Goal: Information Seeking & Learning: Find specific fact

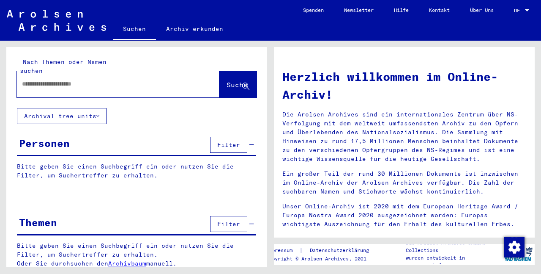
click at [151, 82] on input "text" at bounding box center [108, 84] width 172 height 9
click at [26, 84] on input "**********" at bounding box center [108, 84] width 172 height 9
type input "**********"
click at [227, 84] on span "Suche" at bounding box center [237, 84] width 21 height 8
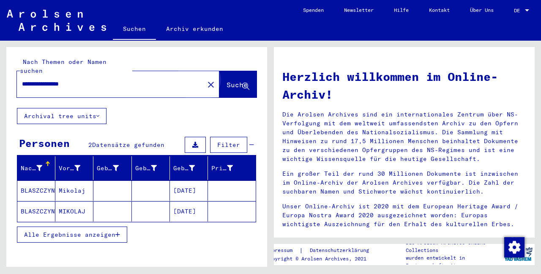
click at [227, 90] on span "Suche" at bounding box center [238, 85] width 23 height 9
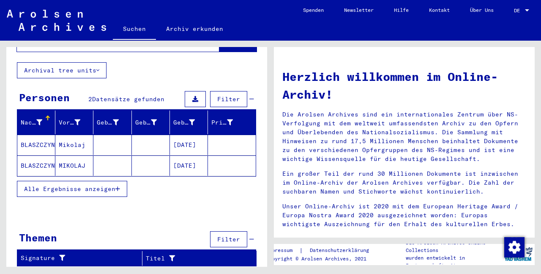
click at [175, 148] on mat-cell "[DATE]" at bounding box center [189, 144] width 38 height 20
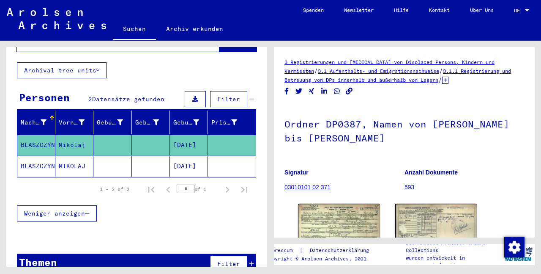
scroll to position [83, 0]
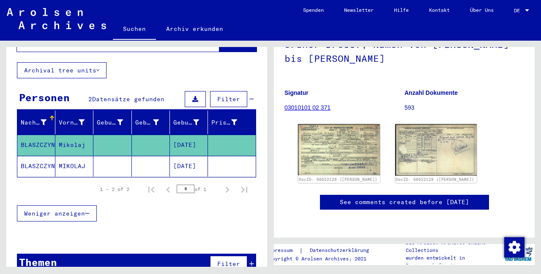
click at [337, 121] on figure "Signatur 03010101 02 371" at bounding box center [345, 101] width 120 height 38
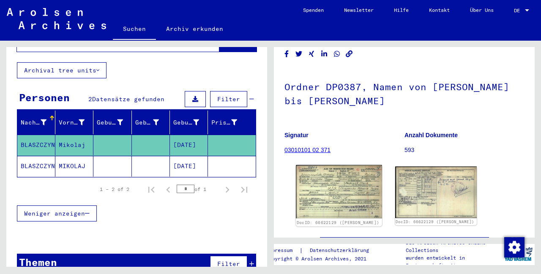
click at [346, 182] on img at bounding box center [339, 191] width 86 height 53
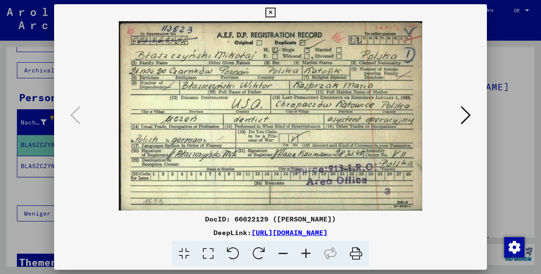
click at [275, 13] on icon at bounding box center [271, 13] width 10 height 10
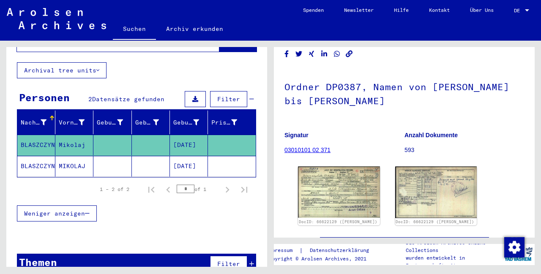
scroll to position [63, 0]
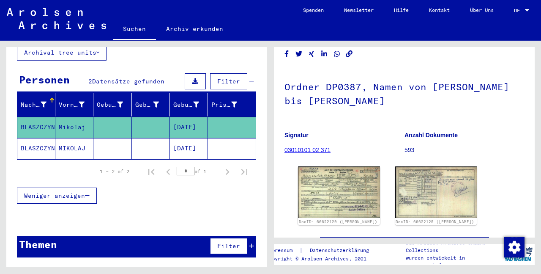
click at [74, 154] on mat-cell "MIKOLAJ" at bounding box center [74, 148] width 38 height 21
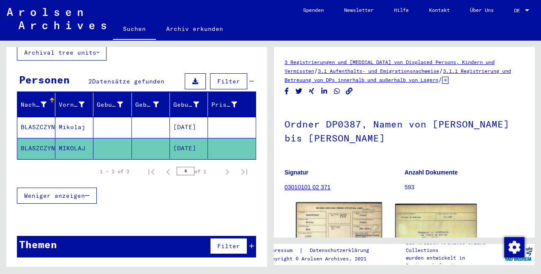
click at [351, 214] on img at bounding box center [339, 229] width 86 height 54
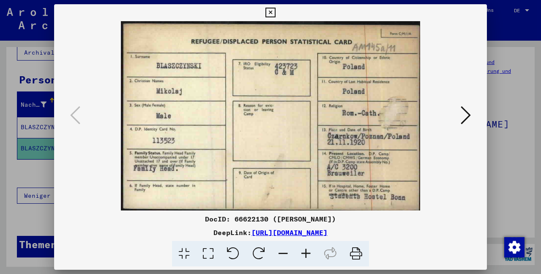
click at [275, 14] on icon at bounding box center [271, 13] width 10 height 10
